Goal: Task Accomplishment & Management: Complete application form

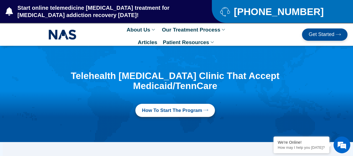
click at [317, 32] on span "Get Started" at bounding box center [321, 35] width 26 height 6
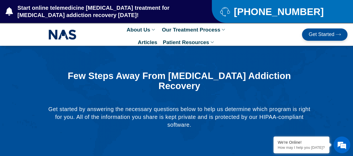
click at [331, 29] on link "Get Started" at bounding box center [324, 34] width 45 height 12
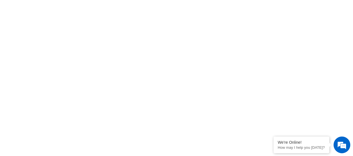
scroll to position [276, 0]
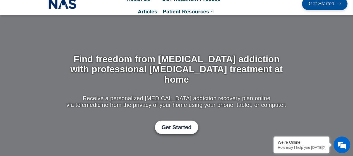
scroll to position [54, 0]
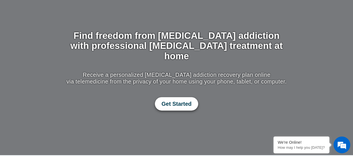
click at [176, 99] on link "Get Started" at bounding box center [176, 103] width 43 height 13
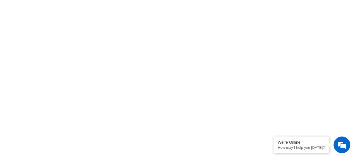
scroll to position [325, 0]
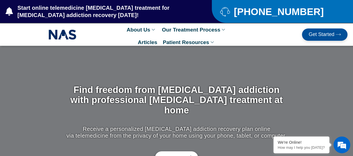
click at [329, 34] on span "Get Started" at bounding box center [321, 35] width 26 height 6
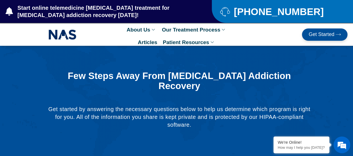
click at [323, 38] on link "Get Started" at bounding box center [324, 34] width 45 height 12
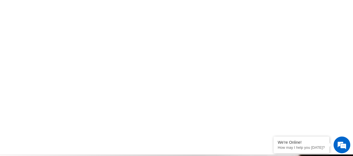
scroll to position [373, 0]
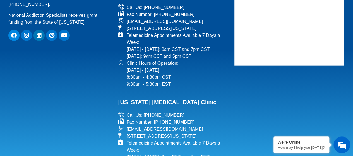
scroll to position [664, 0]
